Goal: Check status

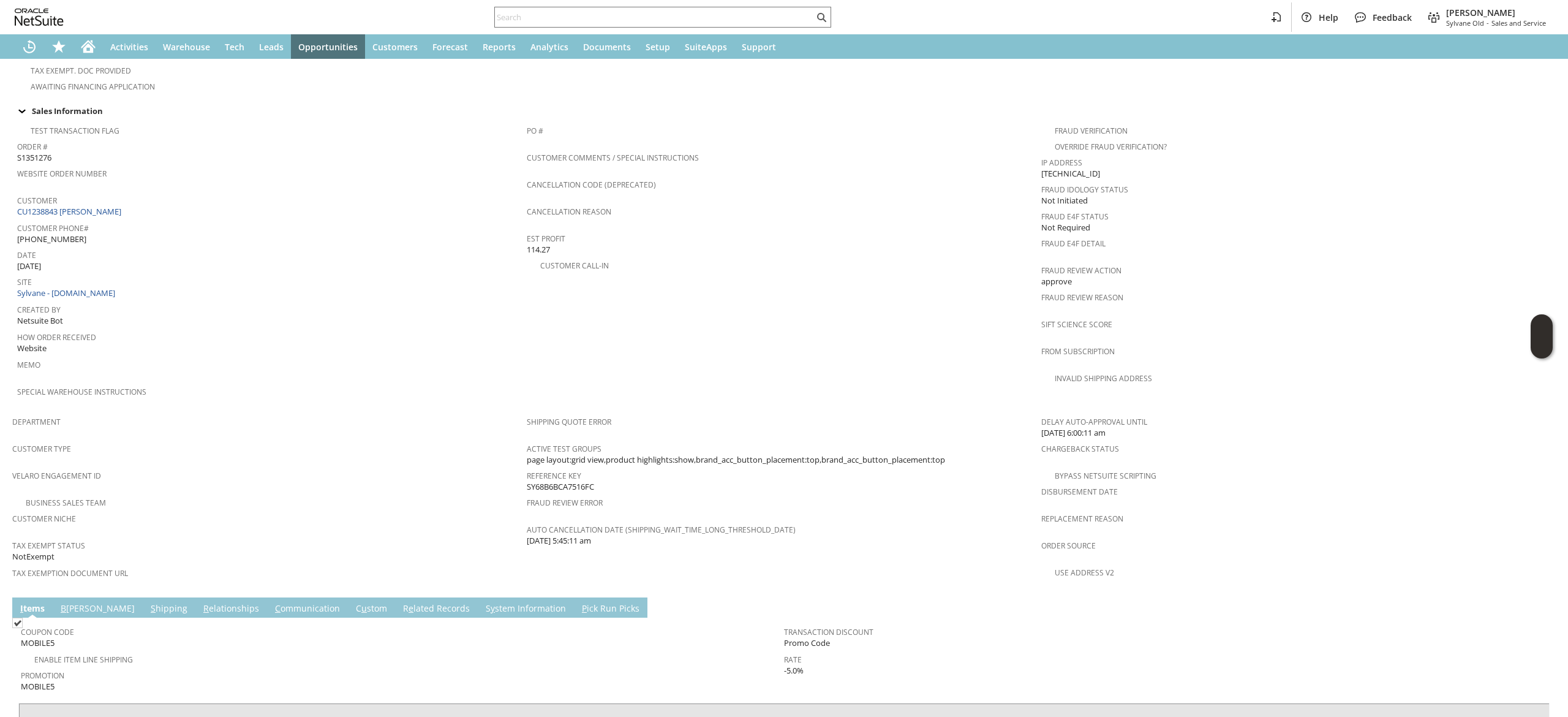
scroll to position [424, 0]
click at [108, 208] on link "CU1238843 [PERSON_NAME]" at bounding box center [71, 213] width 108 height 11
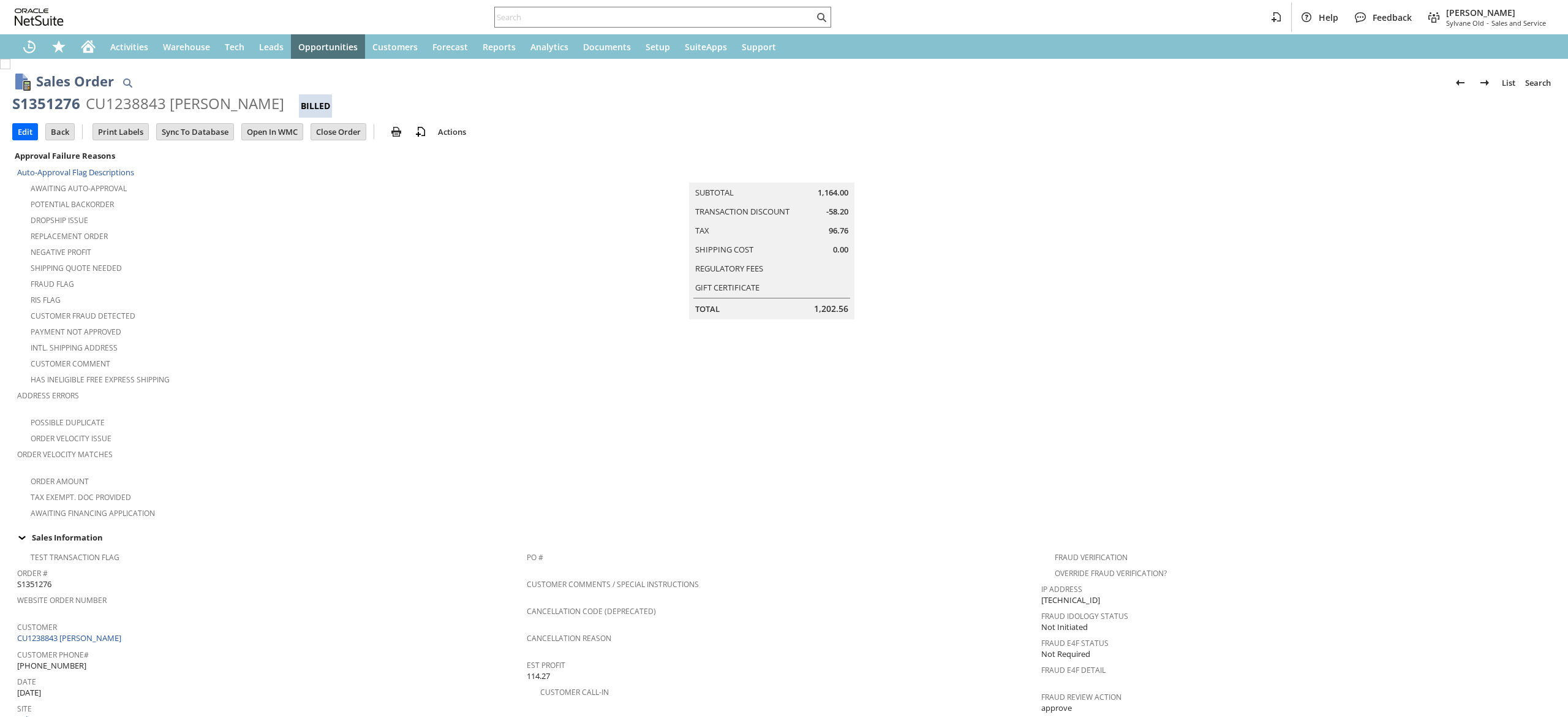
scroll to position [559, 0]
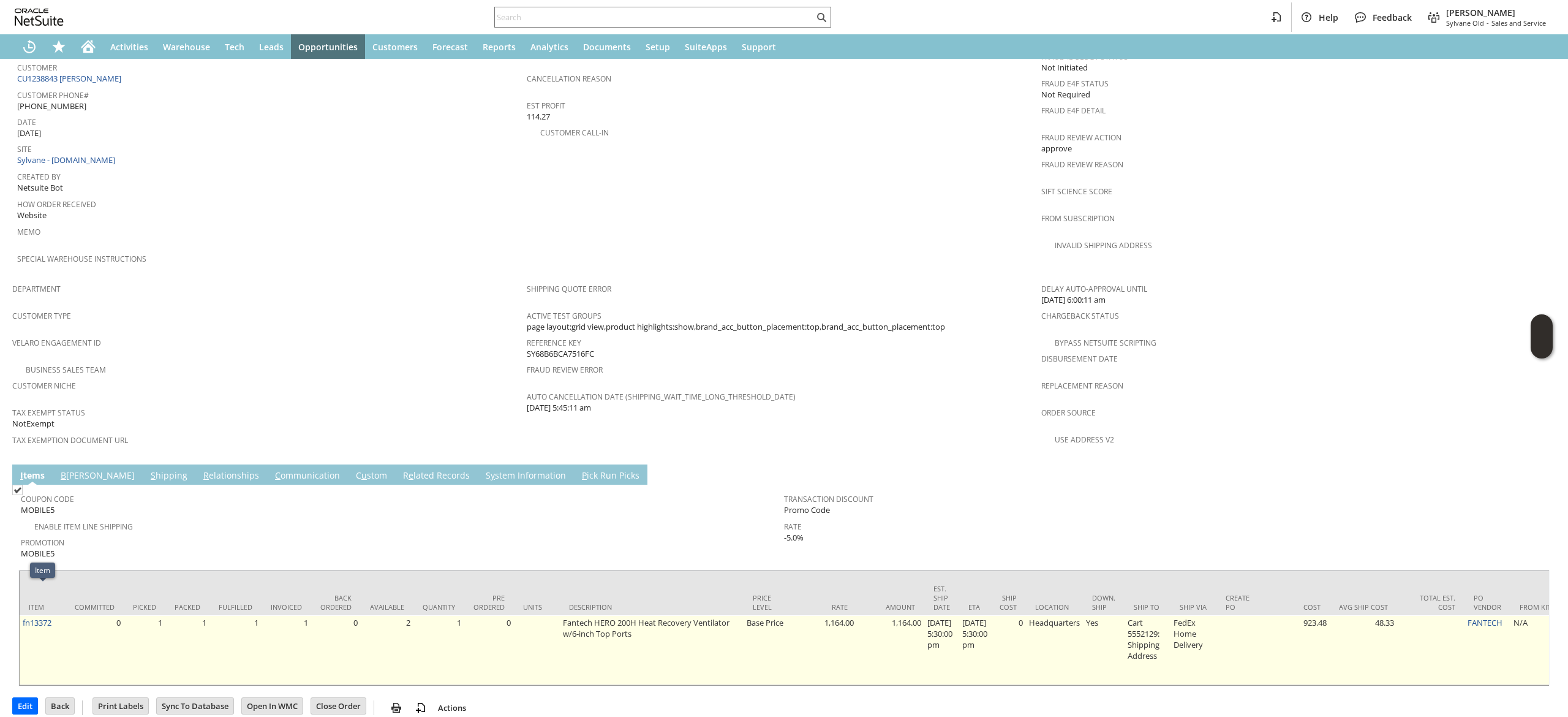
click at [57, 615] on td "fn13372" at bounding box center [43, 650] width 46 height 70
click at [55, 615] on td "fn13372" at bounding box center [43, 650] width 46 height 70
click at [48, 617] on link "fn13372" at bounding box center [37, 622] width 29 height 11
